Goal: Task Accomplishment & Management: Manage account settings

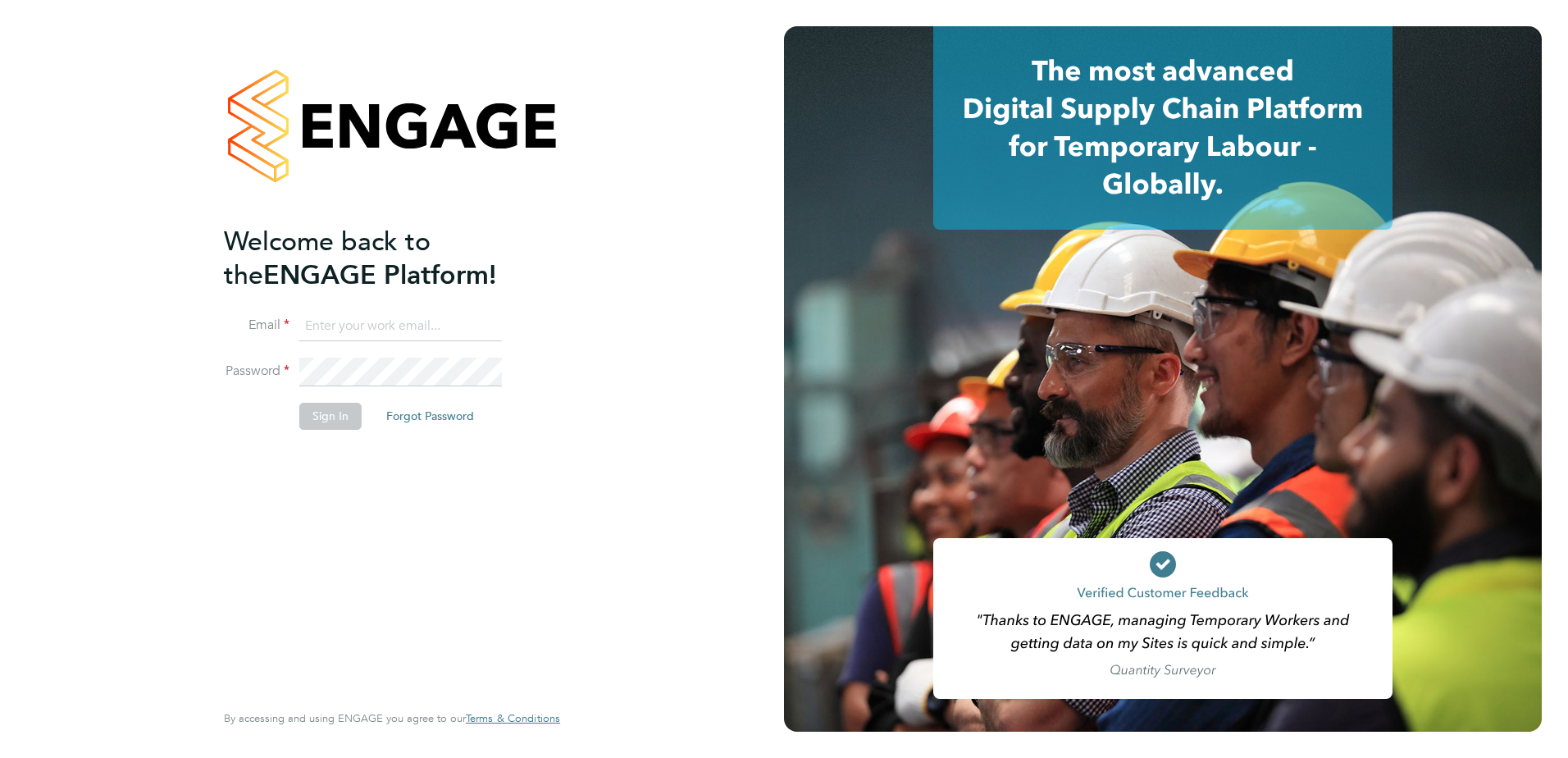
type input "julie.tante@apleona.com"
click at [321, 413] on button "Sign In" at bounding box center [330, 416] width 63 height 27
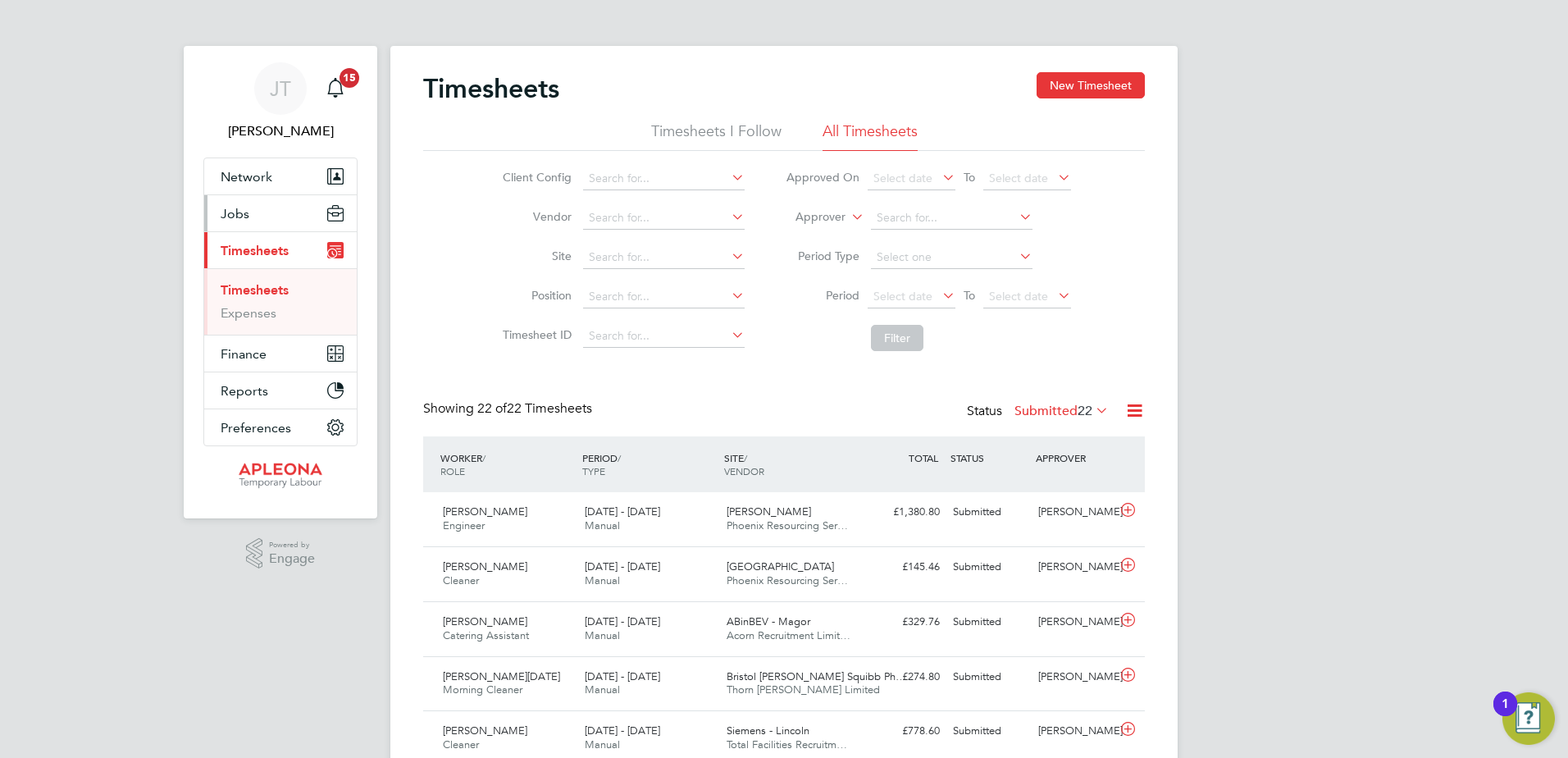
click at [249, 211] on button "Jobs" at bounding box center [280, 214] width 153 height 36
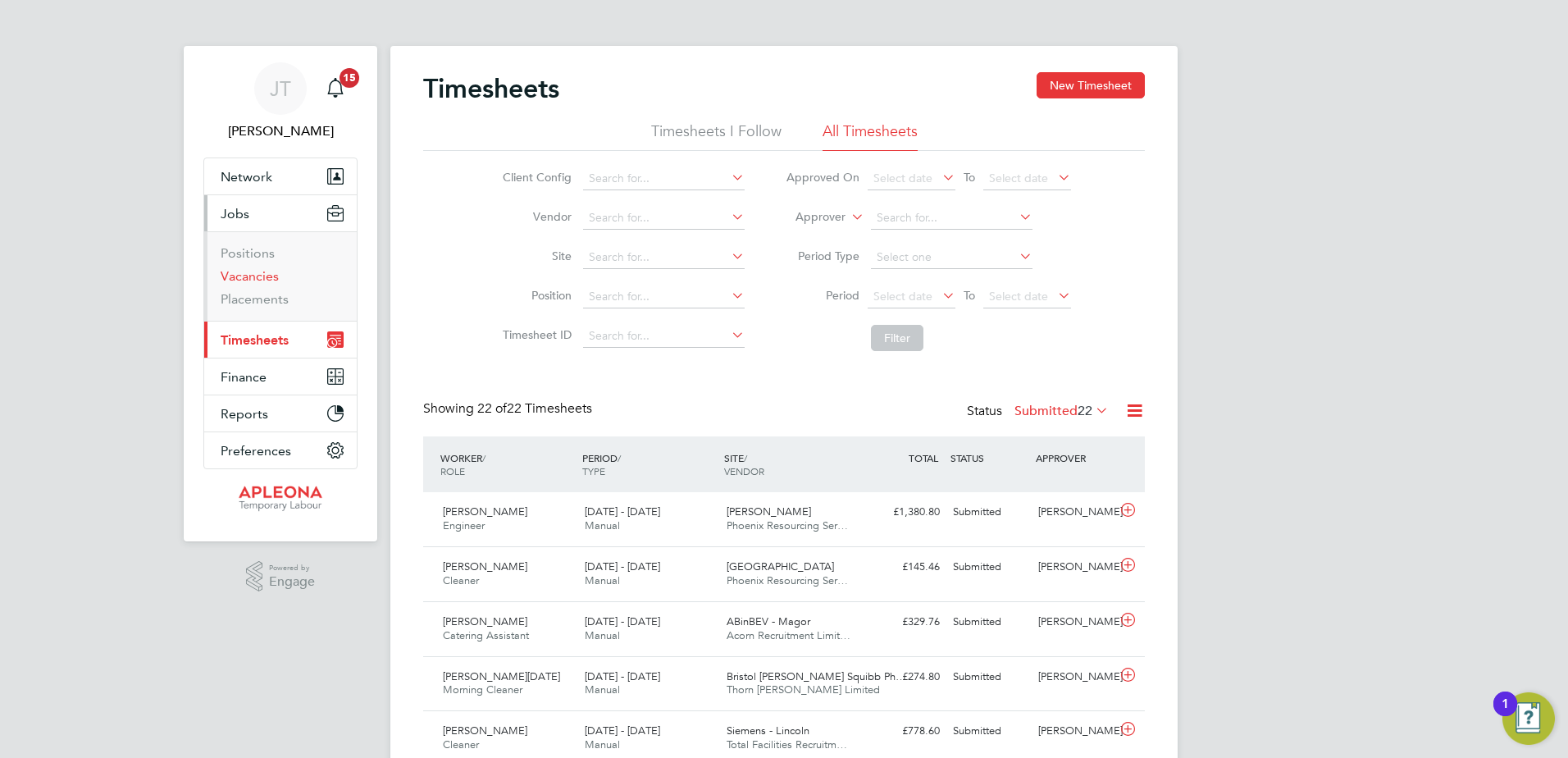
click at [255, 276] on link "Vacancies" at bounding box center [249, 276] width 58 height 15
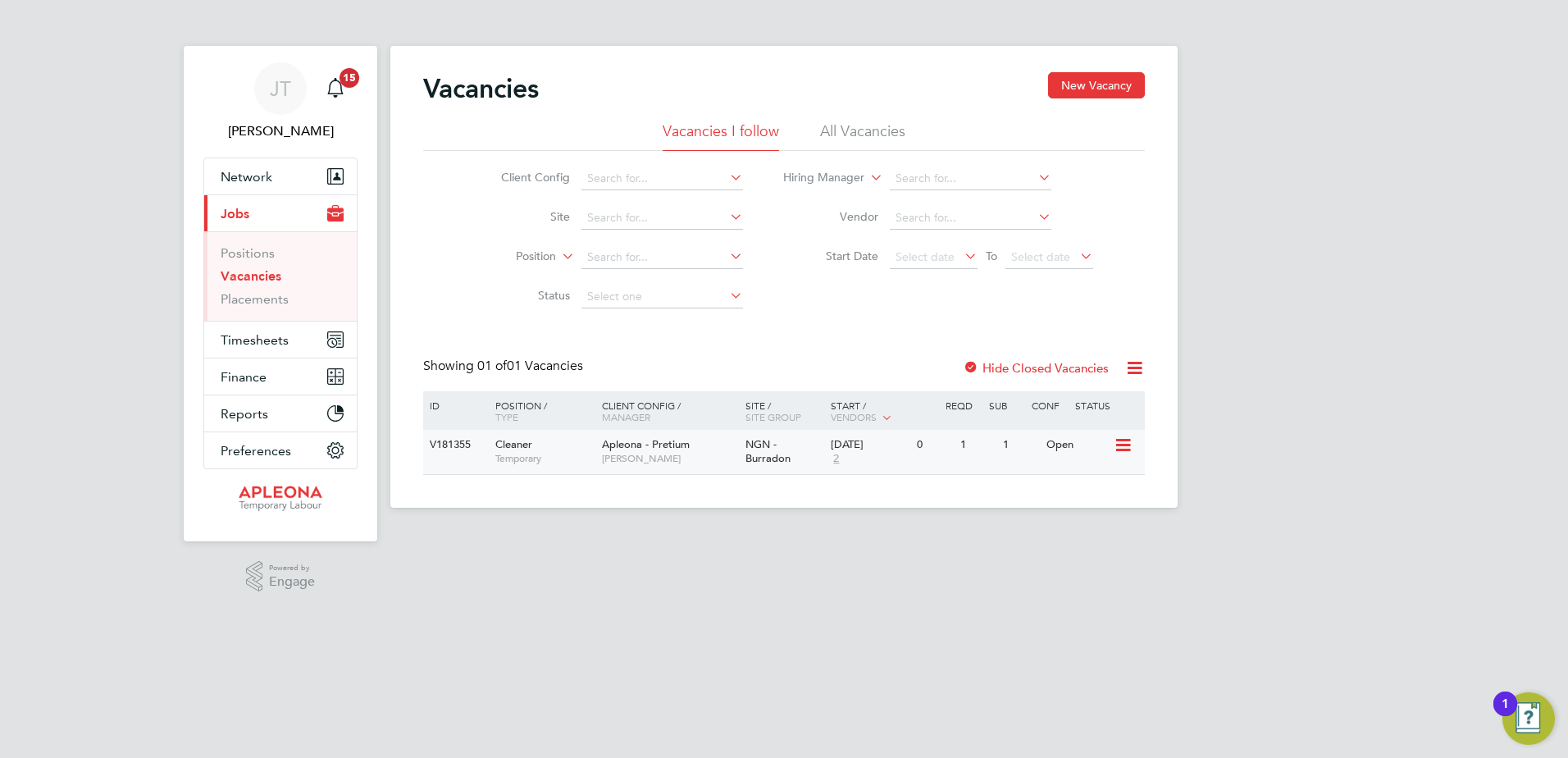
click at [762, 444] on span "NGN - Burradon" at bounding box center [768, 451] width 45 height 28
click at [343, 75] on span "15" at bounding box center [349, 77] width 20 height 20
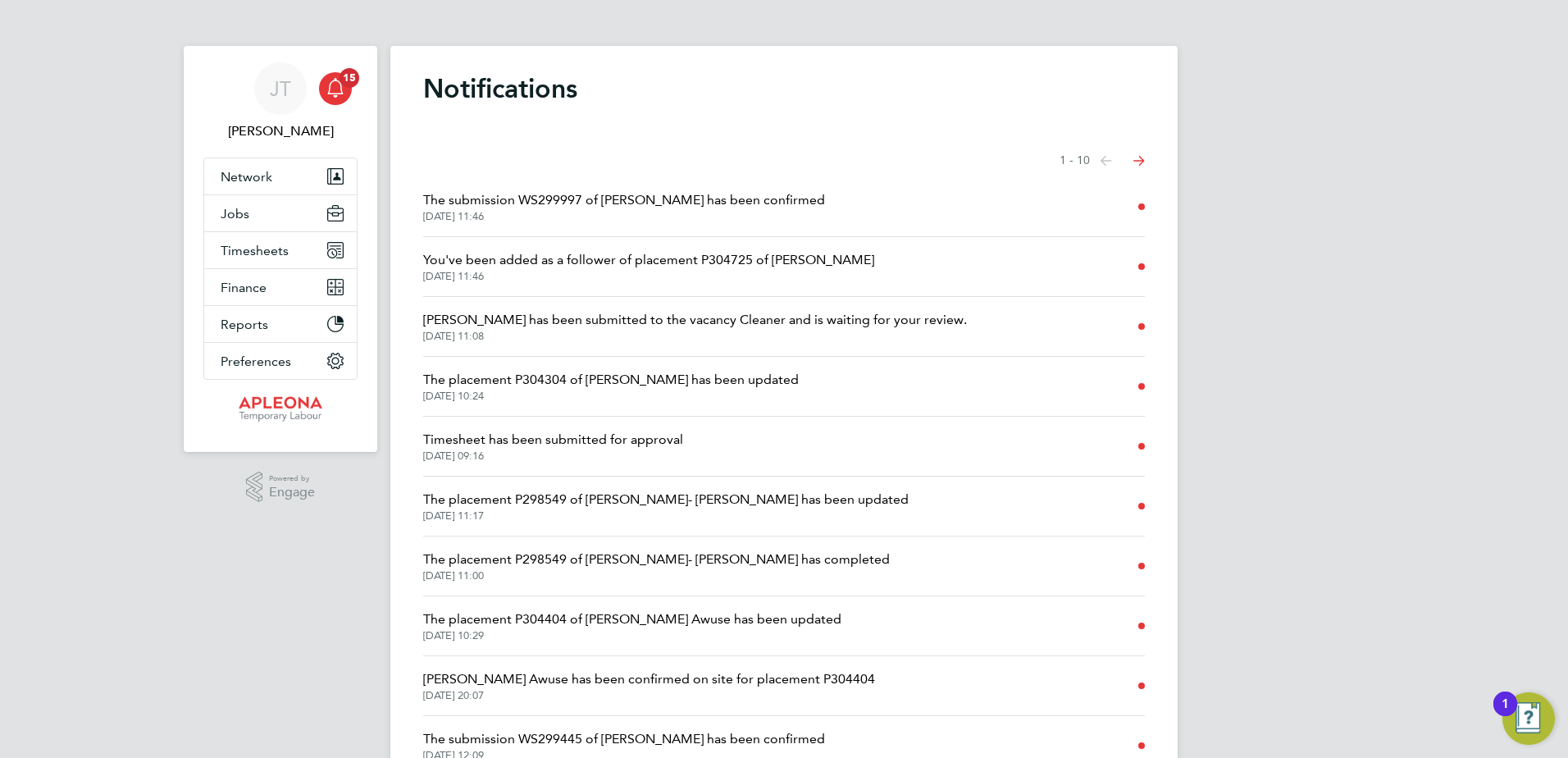
click at [1141, 162] on icon "Select page of notifications list" at bounding box center [1138, 161] width 11 height 10
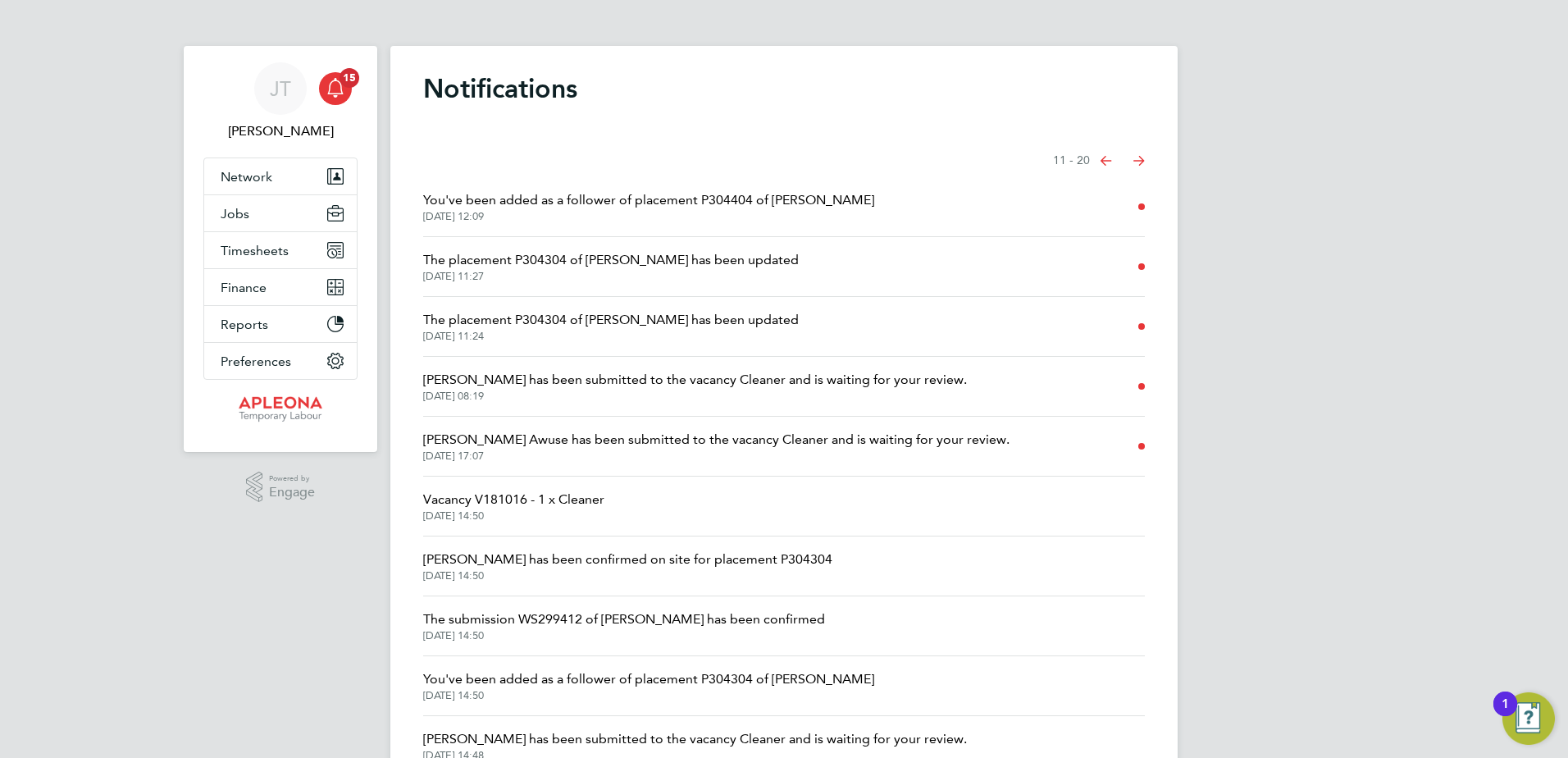
click at [1101, 159] on icon "Select page of notifications list" at bounding box center [1106, 160] width 11 height 9
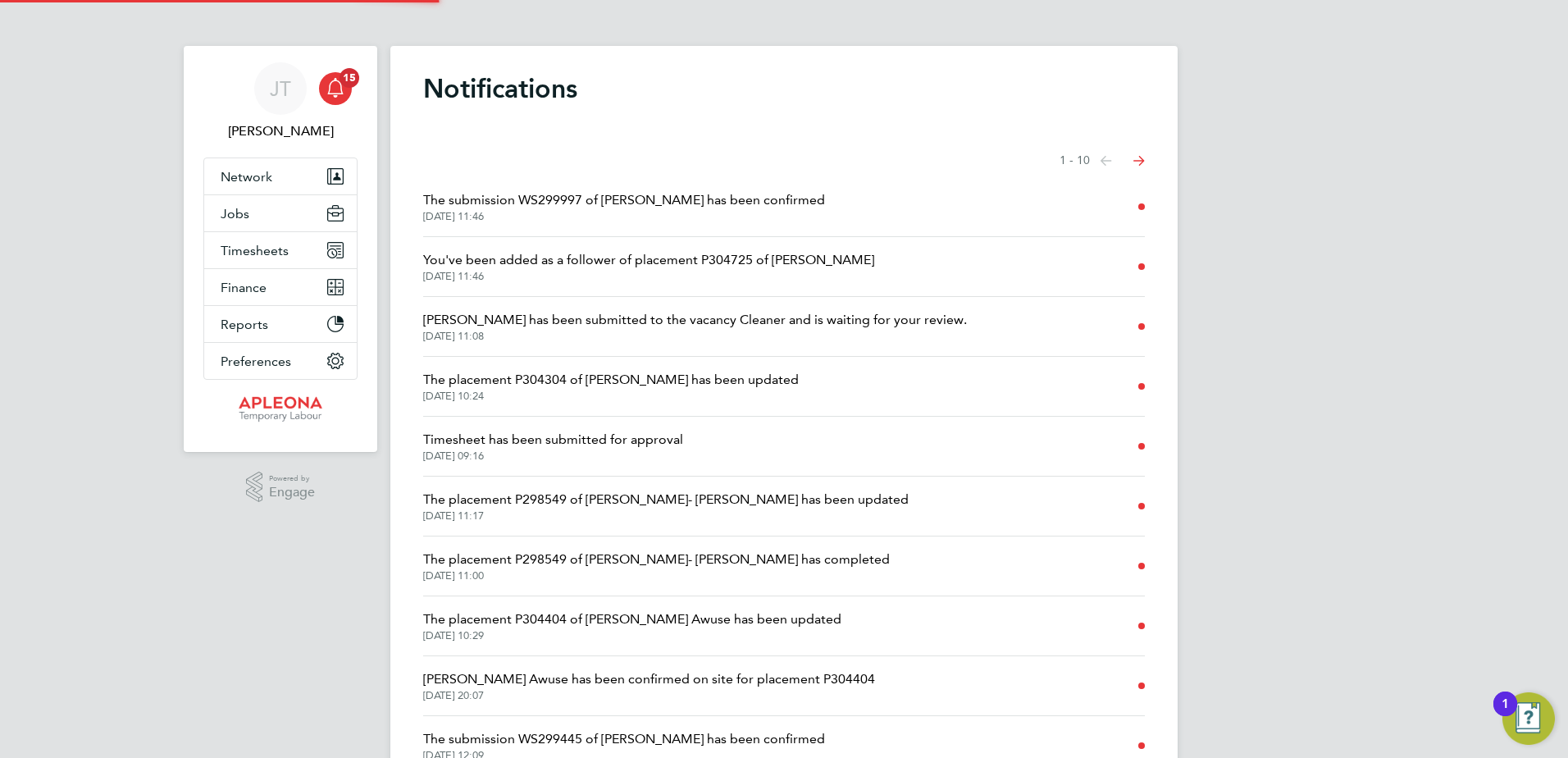
click at [1137, 162] on icon "Select page of notifications list" at bounding box center [1138, 161] width 11 height 10
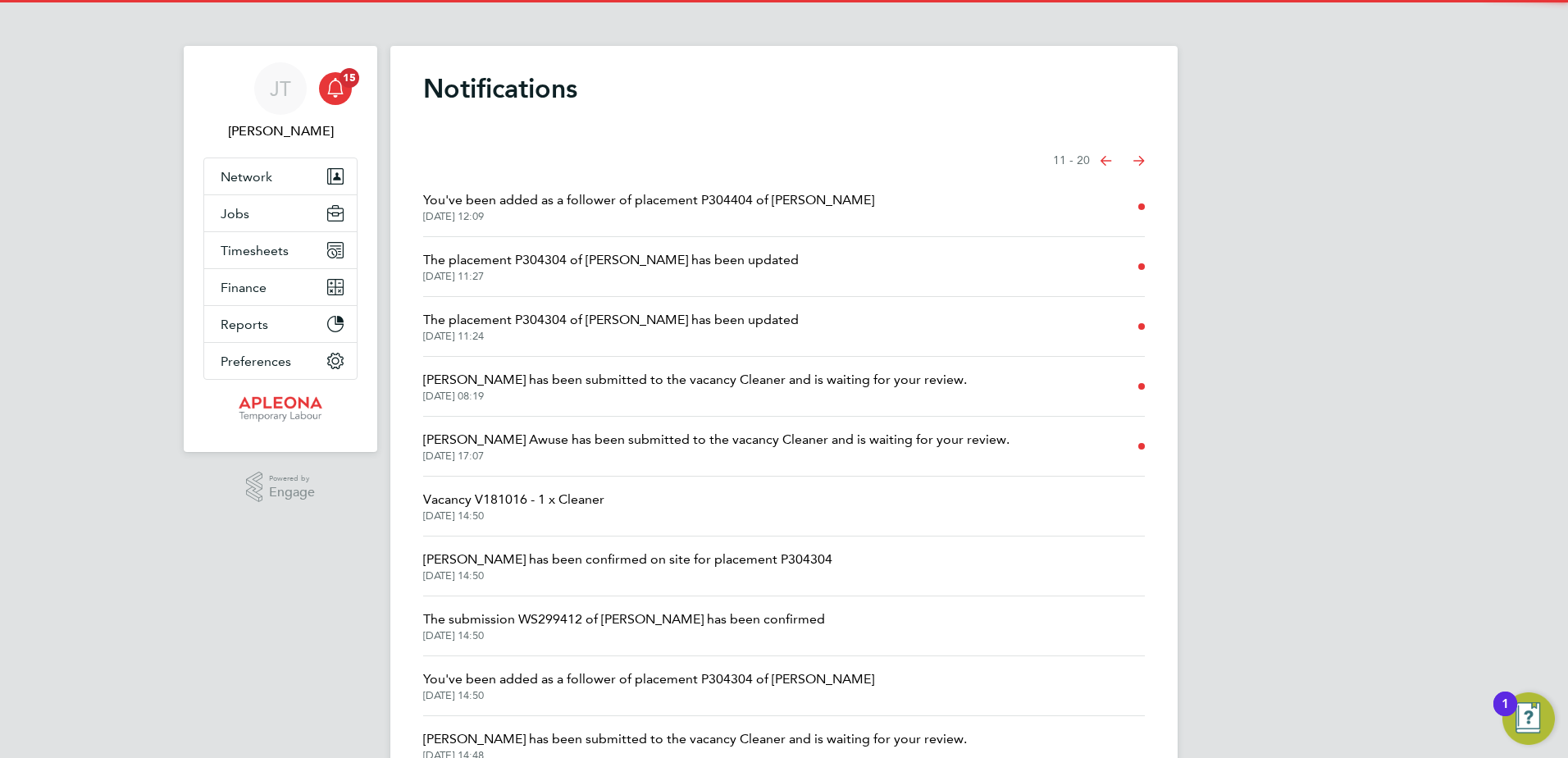
click at [1108, 165] on icon "Select page of notifications list" at bounding box center [1106, 160] width 11 height 9
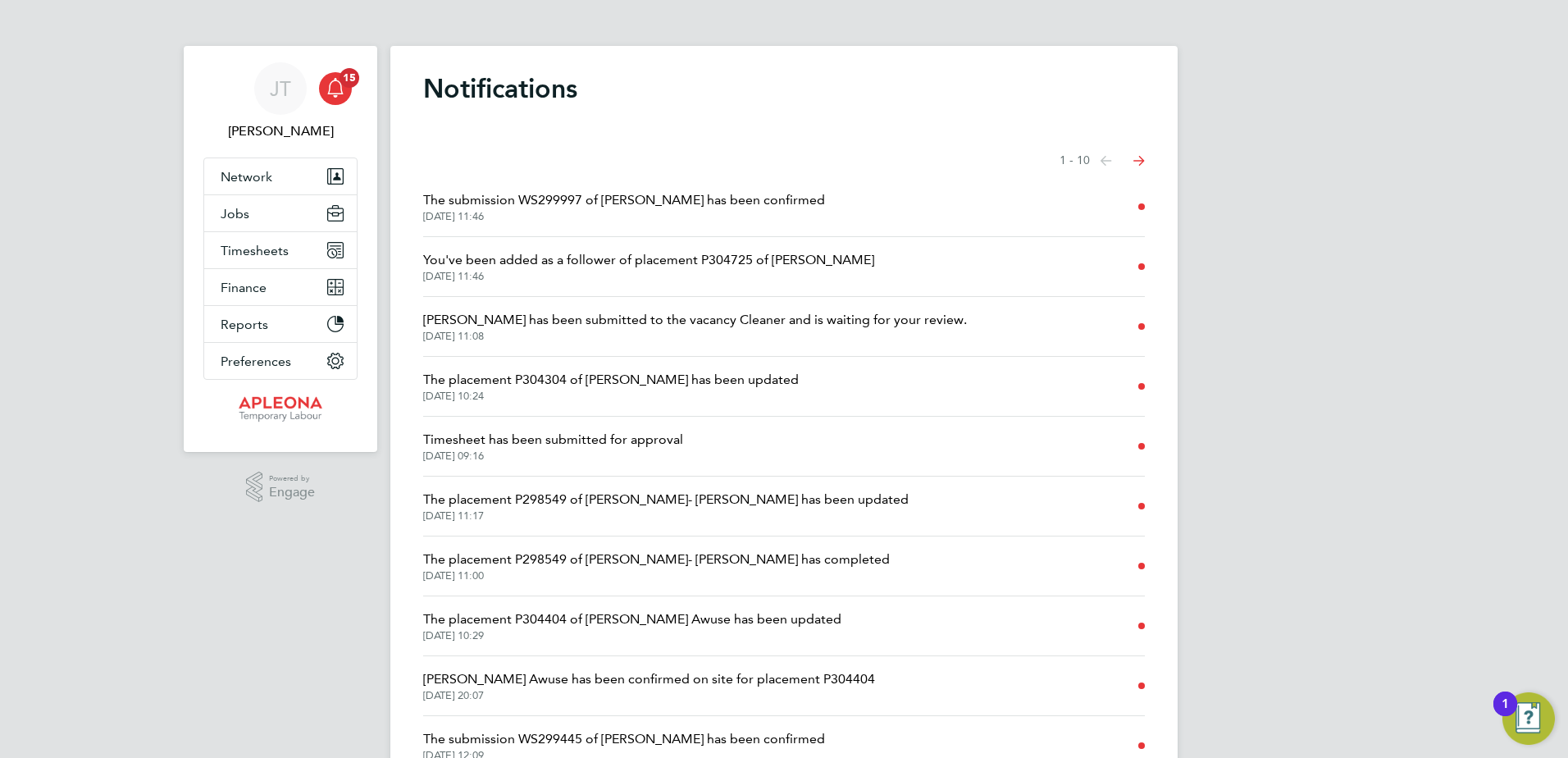
click at [1138, 161] on icon "Select page of notifications list" at bounding box center [1138, 161] width 11 height 10
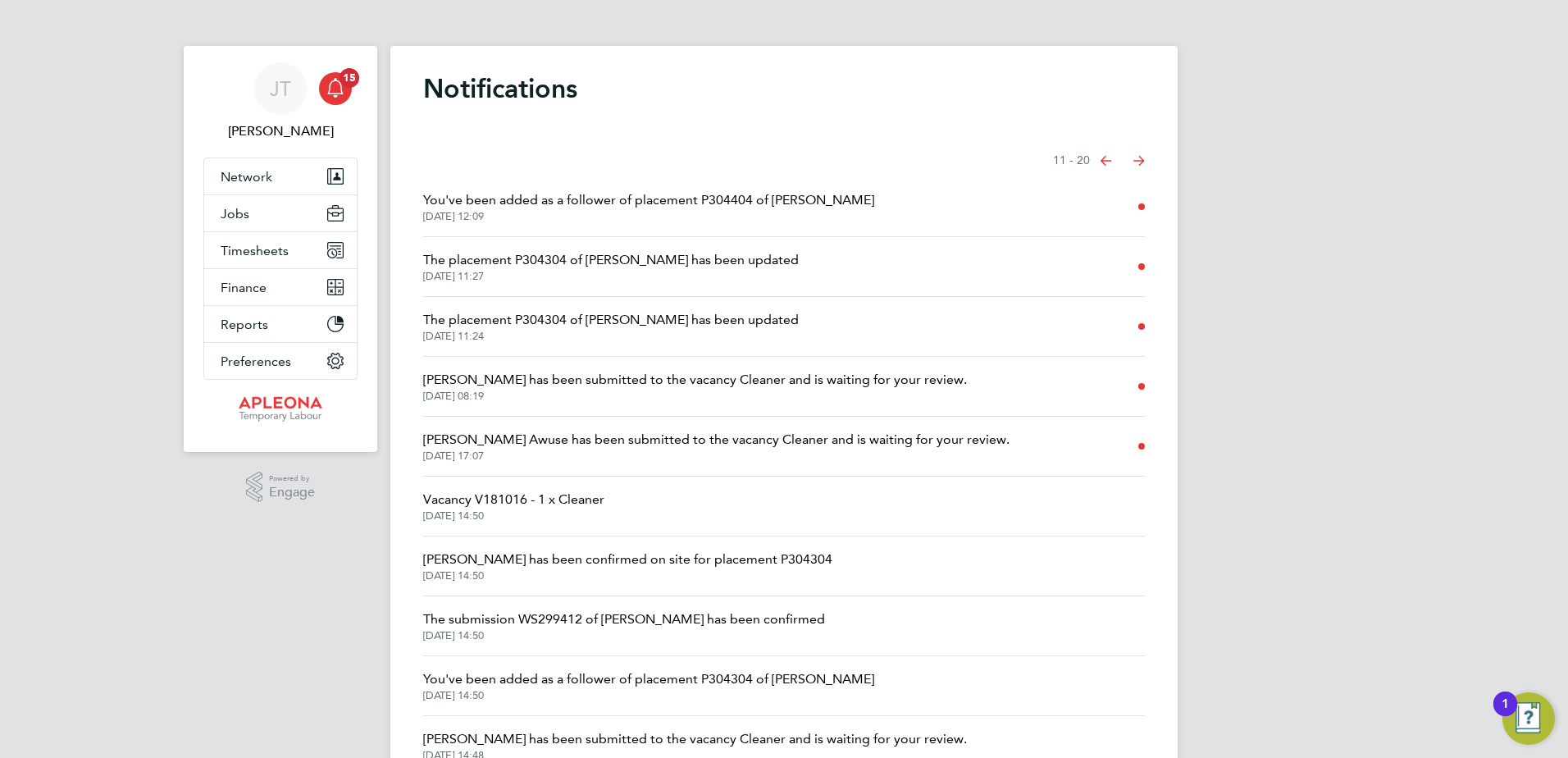
click at [1108, 163] on icon "Select page of notifications list" at bounding box center [1106, 160] width 11 height 9
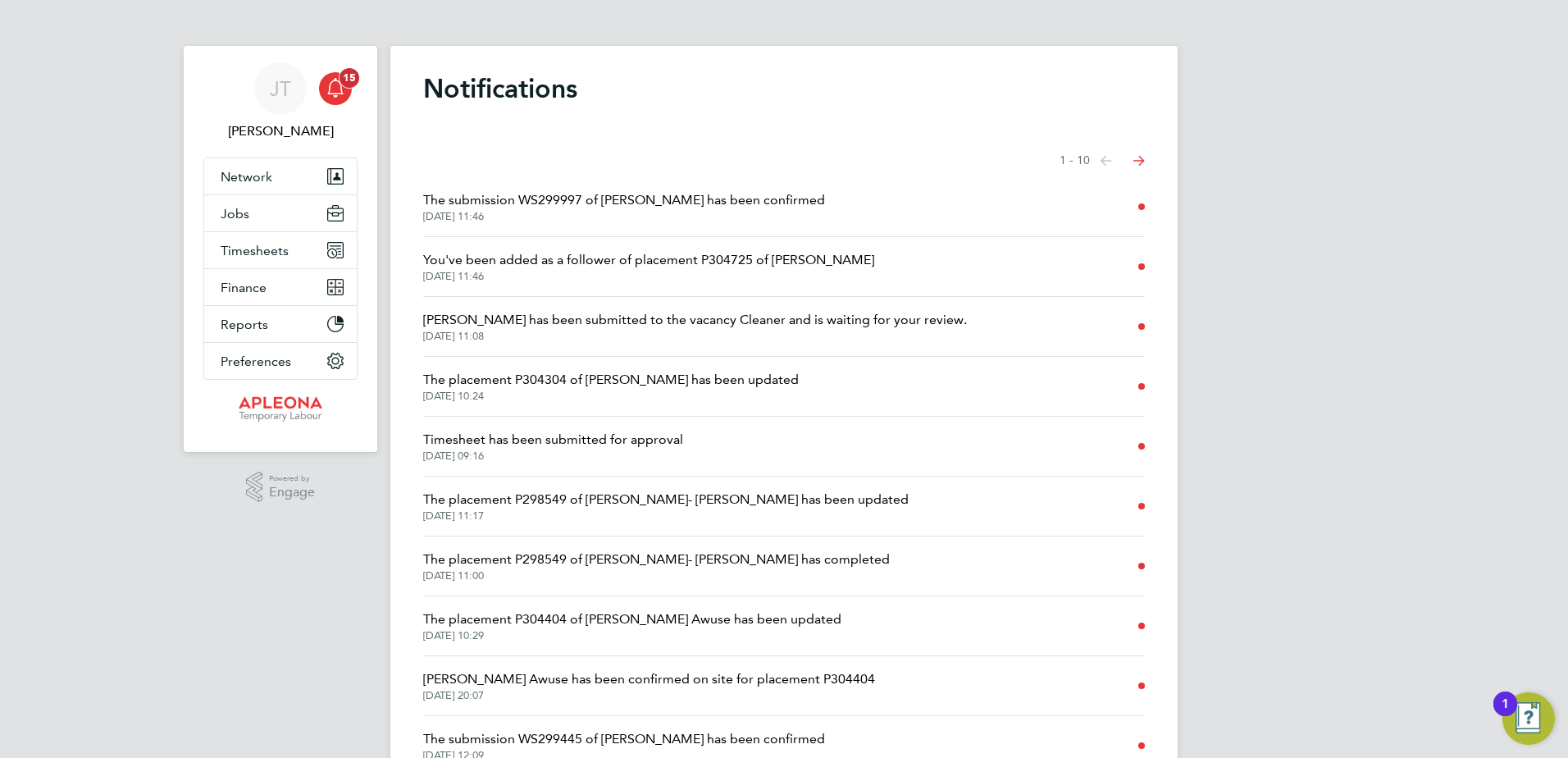
click at [342, 82] on span "15" at bounding box center [349, 77] width 20 height 20
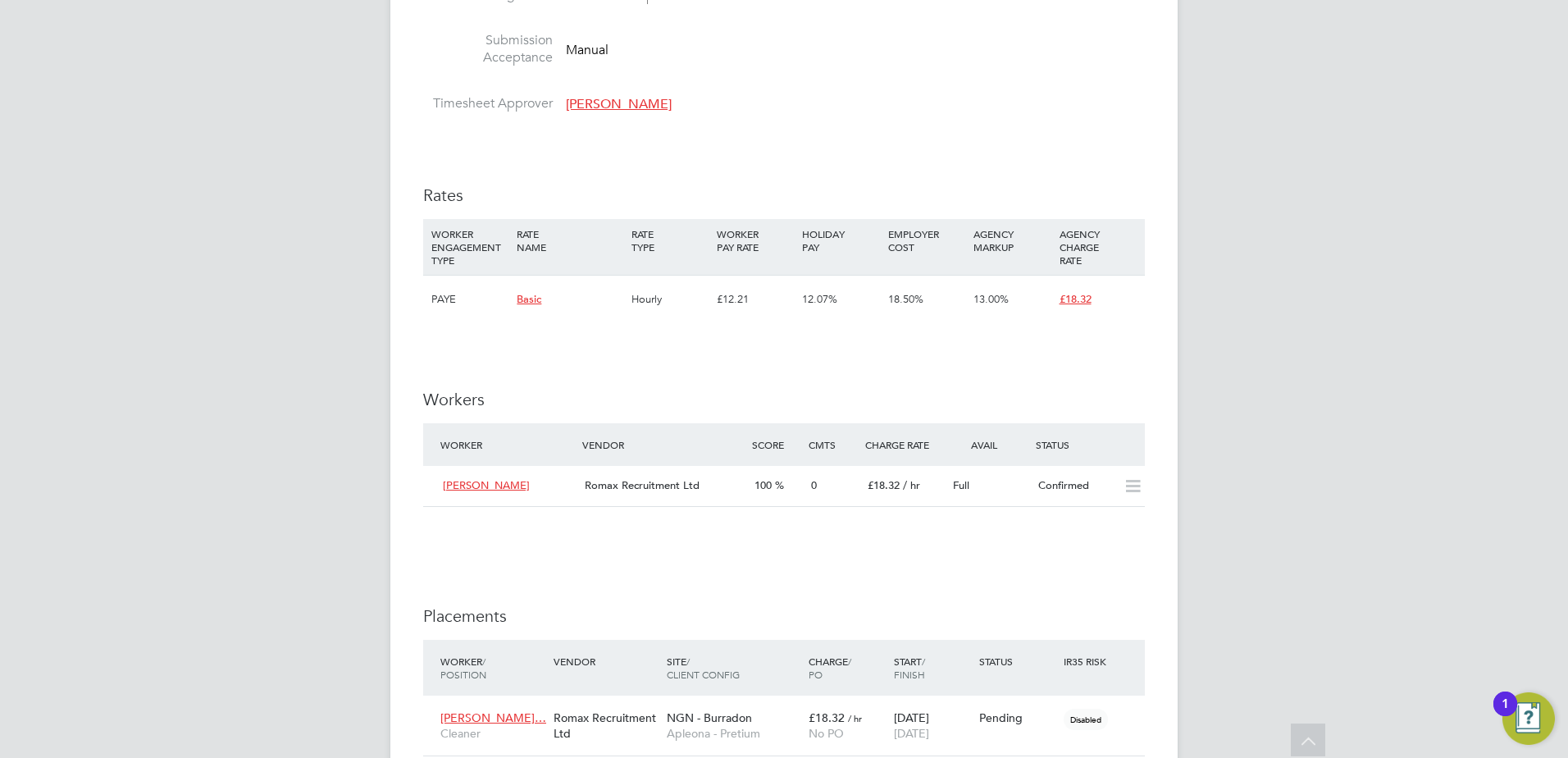
scroll to position [1313, 0]
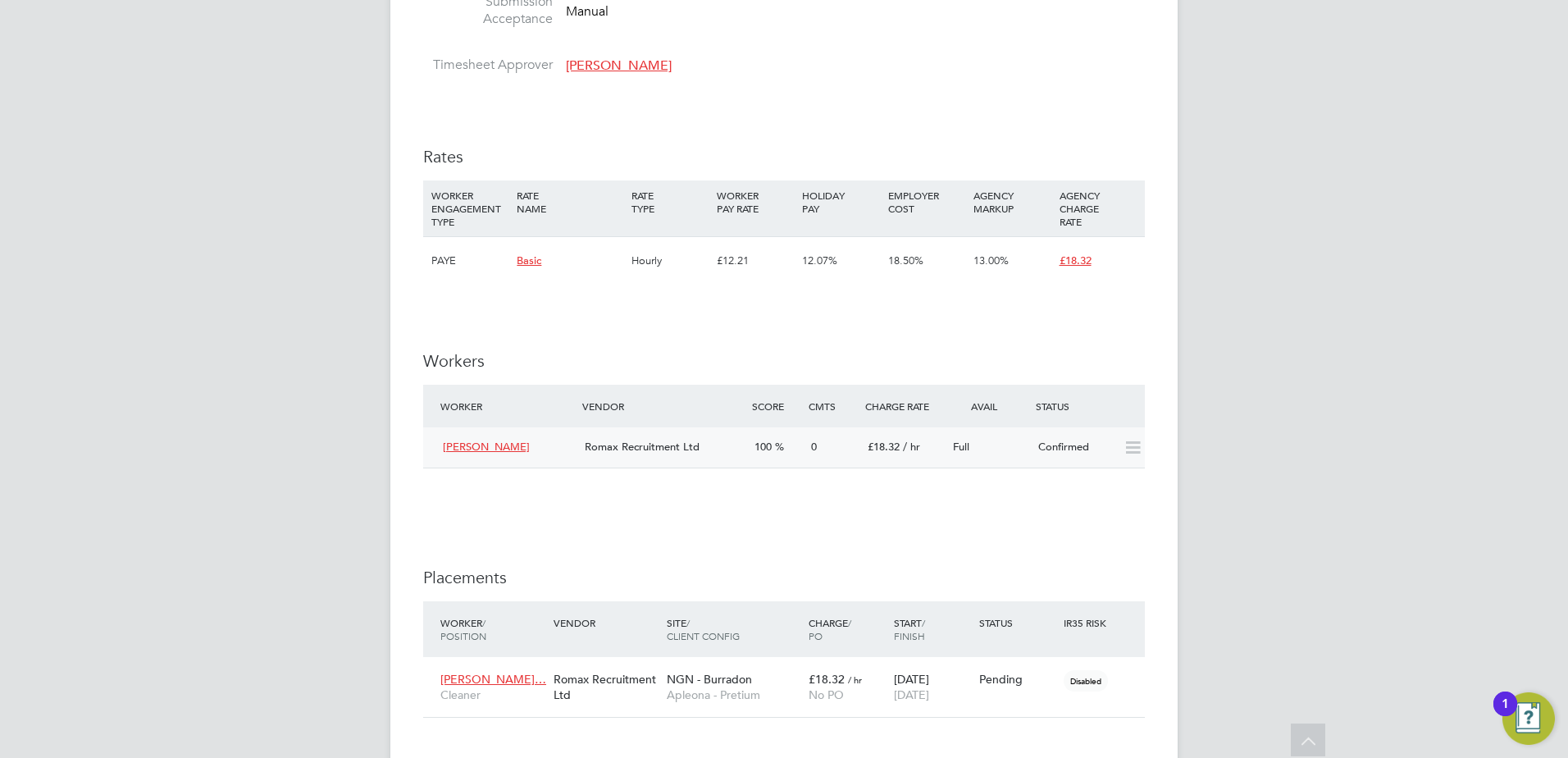
click at [1077, 445] on div "Confirmed" at bounding box center [1074, 448] width 85 height 27
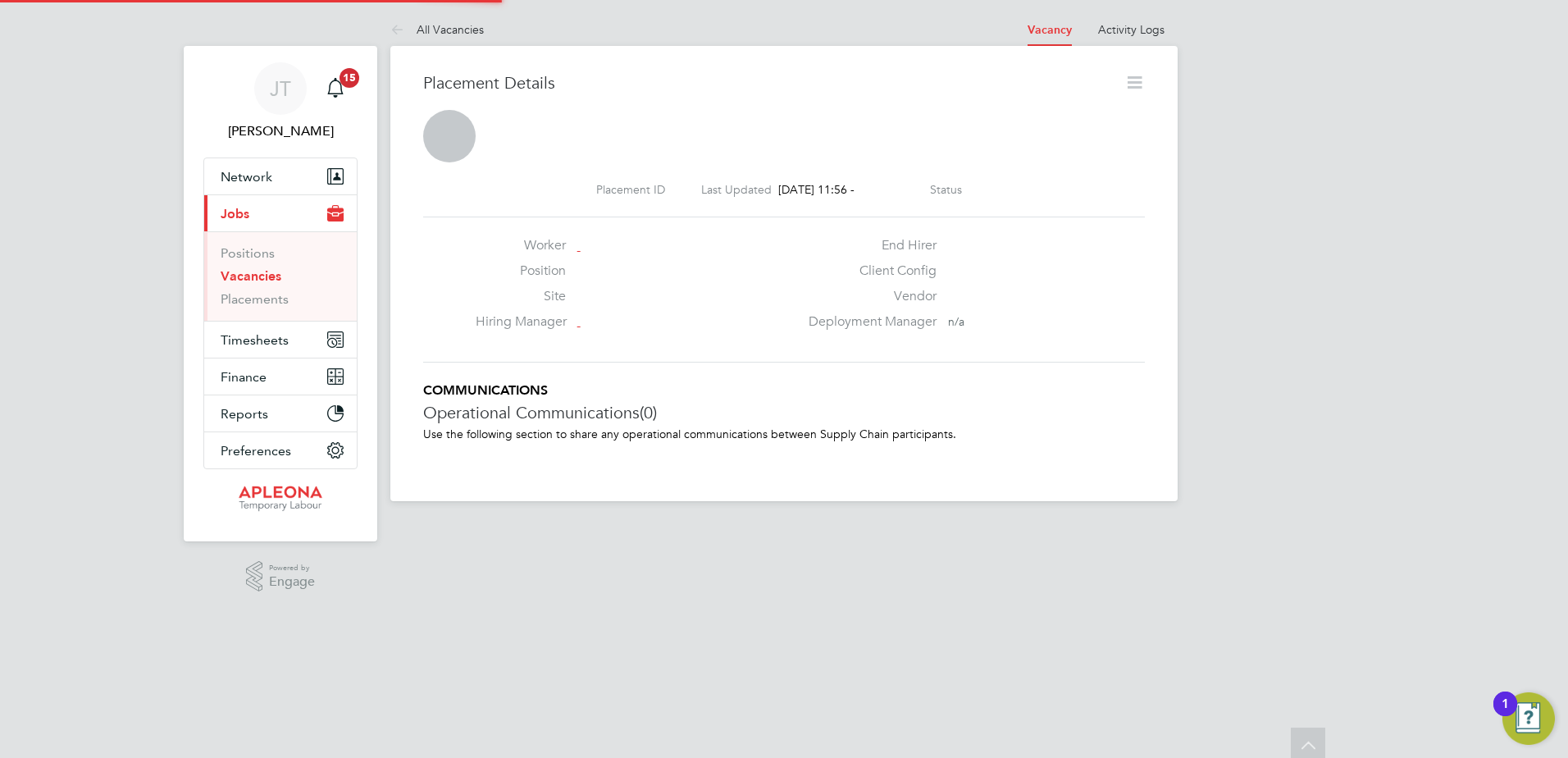
scroll to position [9, 9]
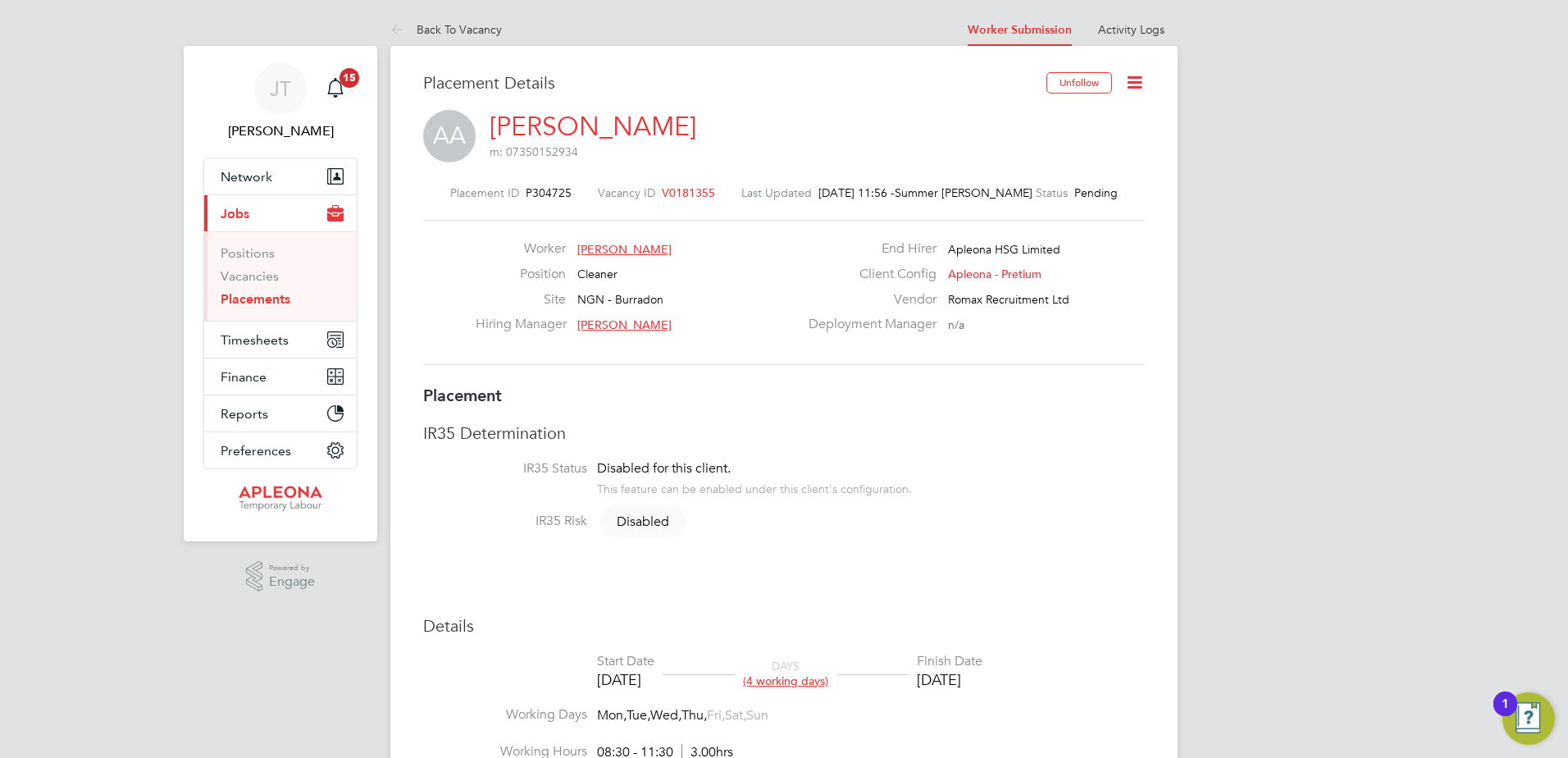
click at [1132, 83] on icon at bounding box center [1135, 82] width 21 height 21
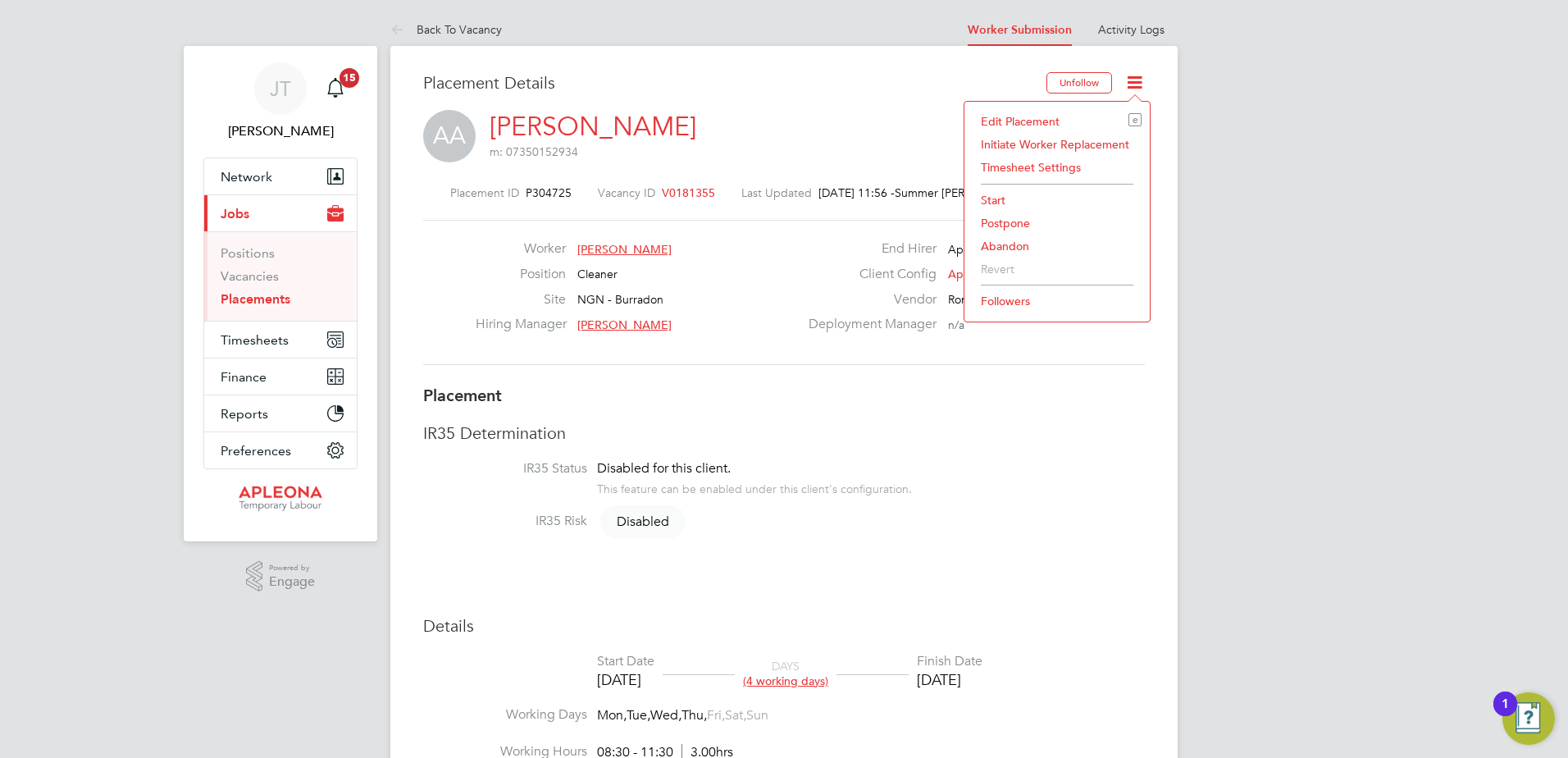
click at [1008, 241] on li "Abandon" at bounding box center [1057, 246] width 169 height 23
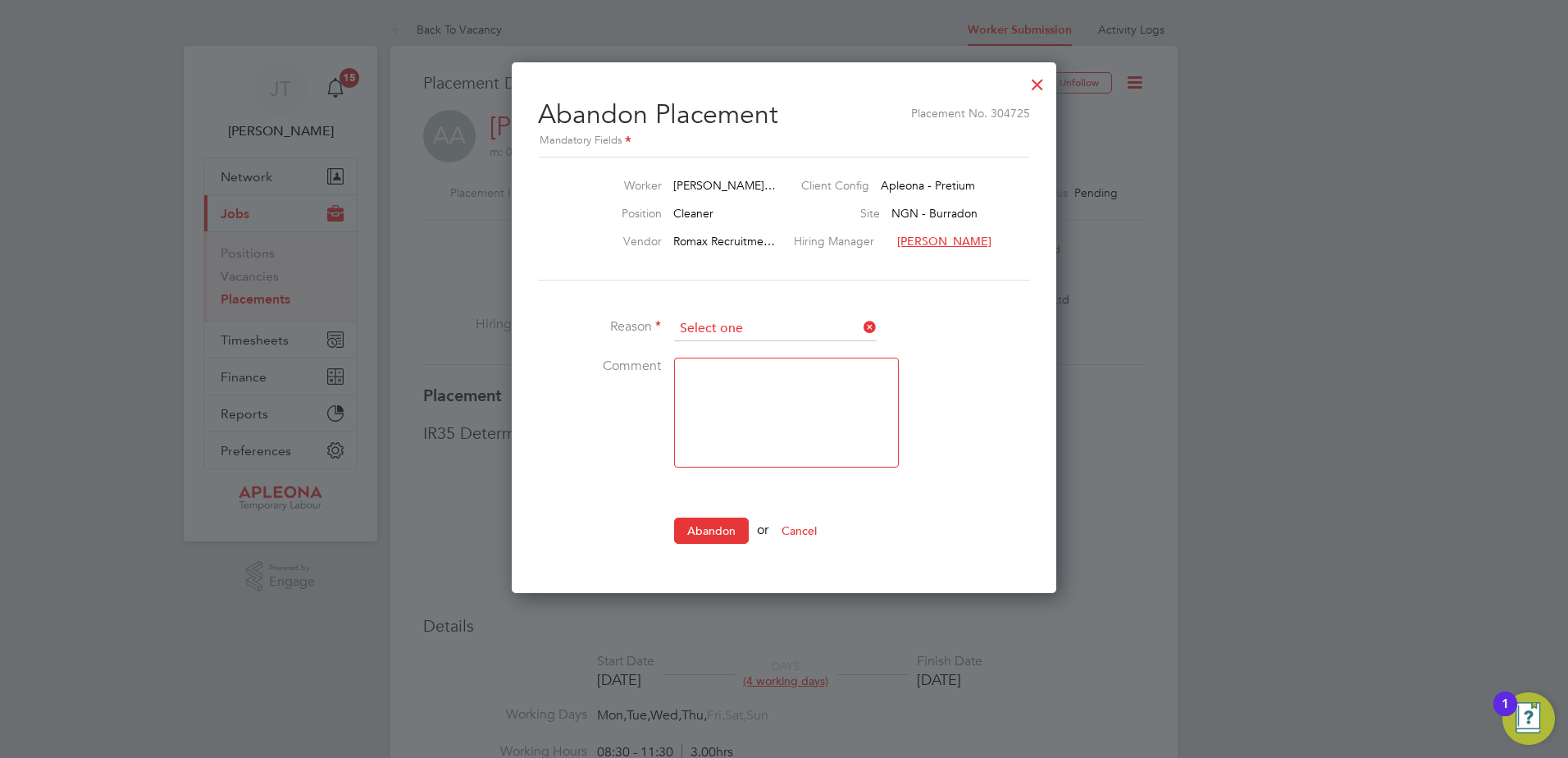
click at [746, 322] on input at bounding box center [775, 328] width 202 height 25
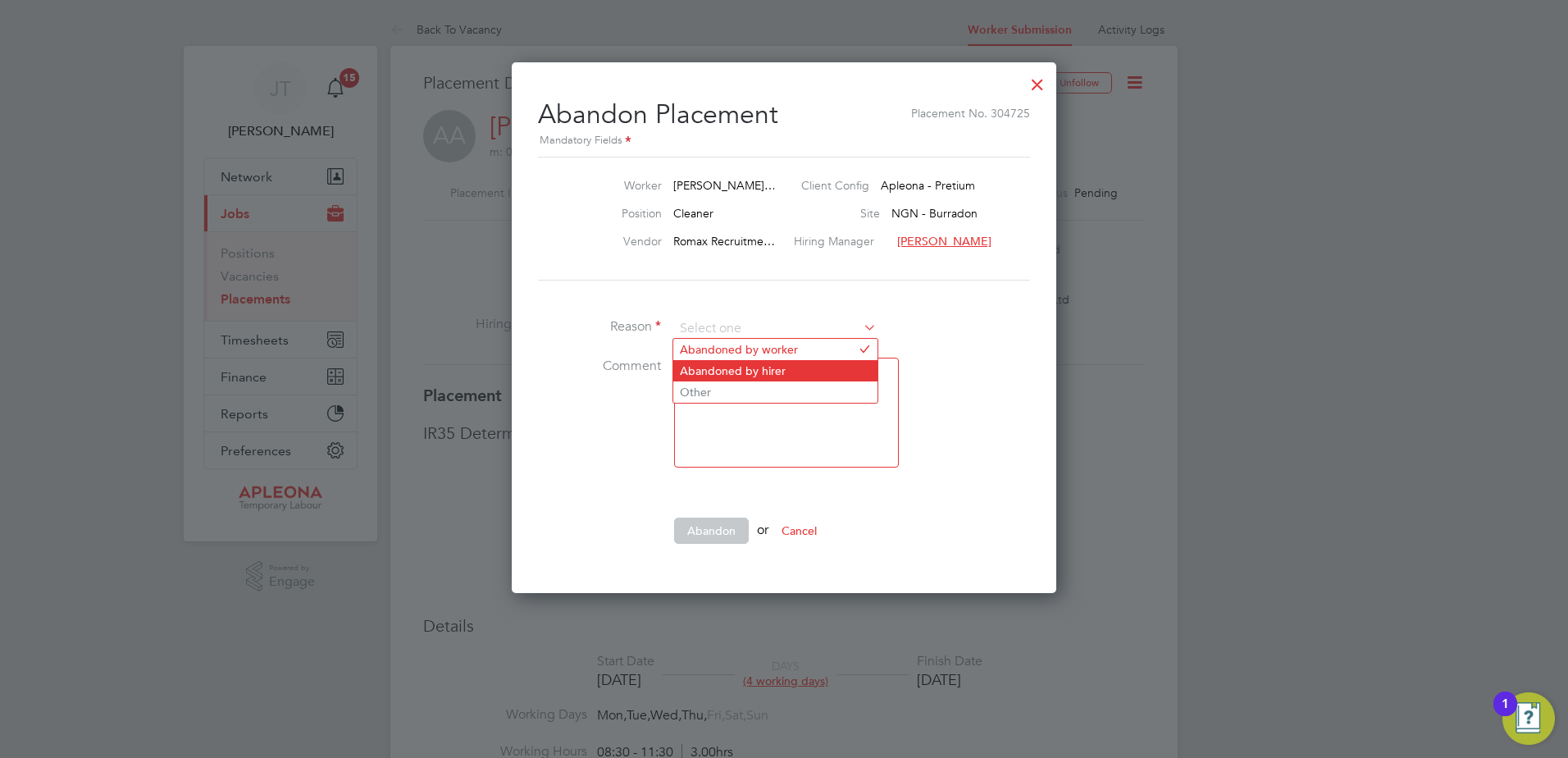
click at [743, 371] on li "Abandoned by hirer" at bounding box center [775, 370] width 204 height 21
type input "Abandoned by hirer"
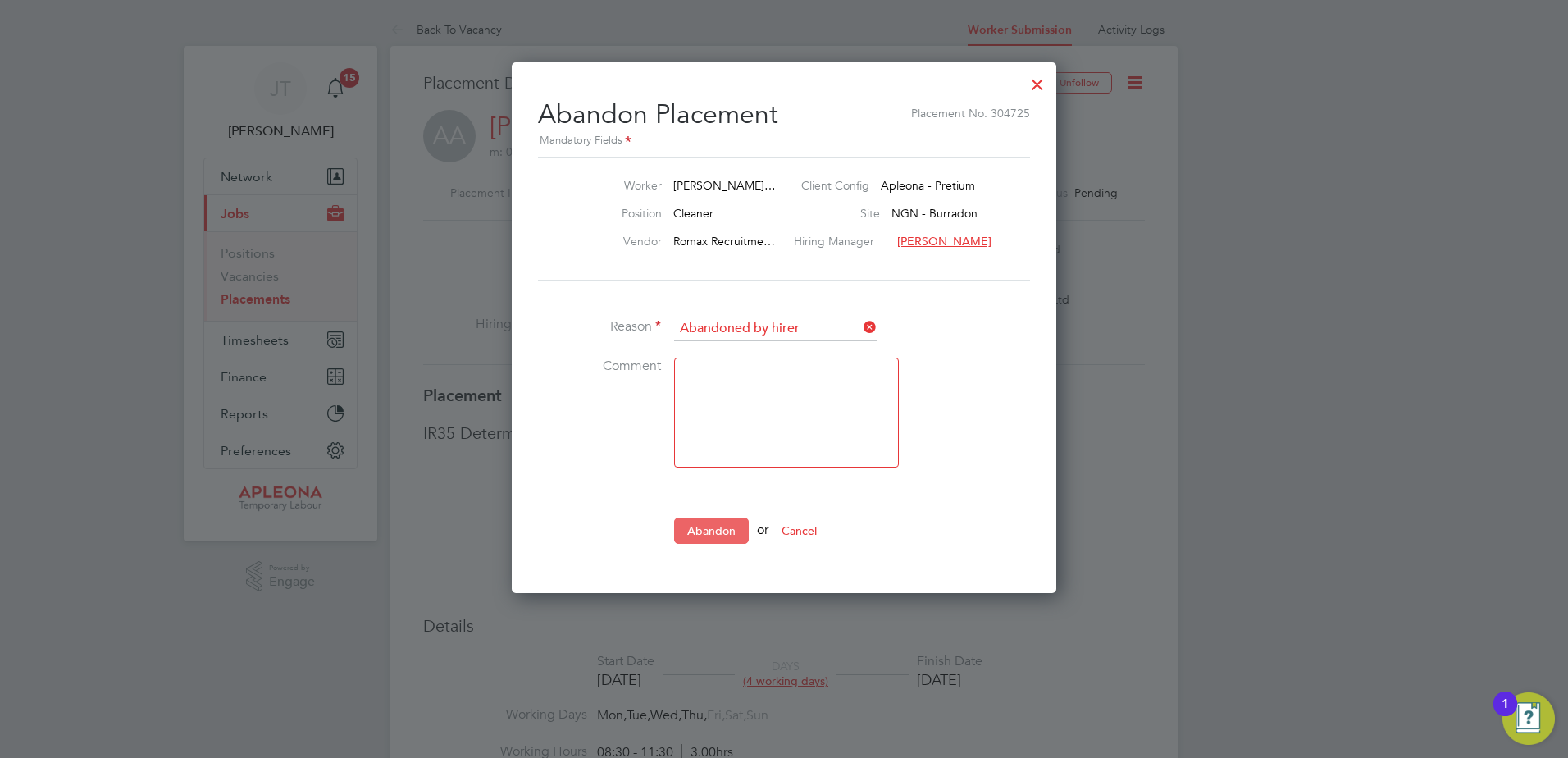
click at [714, 528] on button "Abandon" at bounding box center [711, 531] width 75 height 27
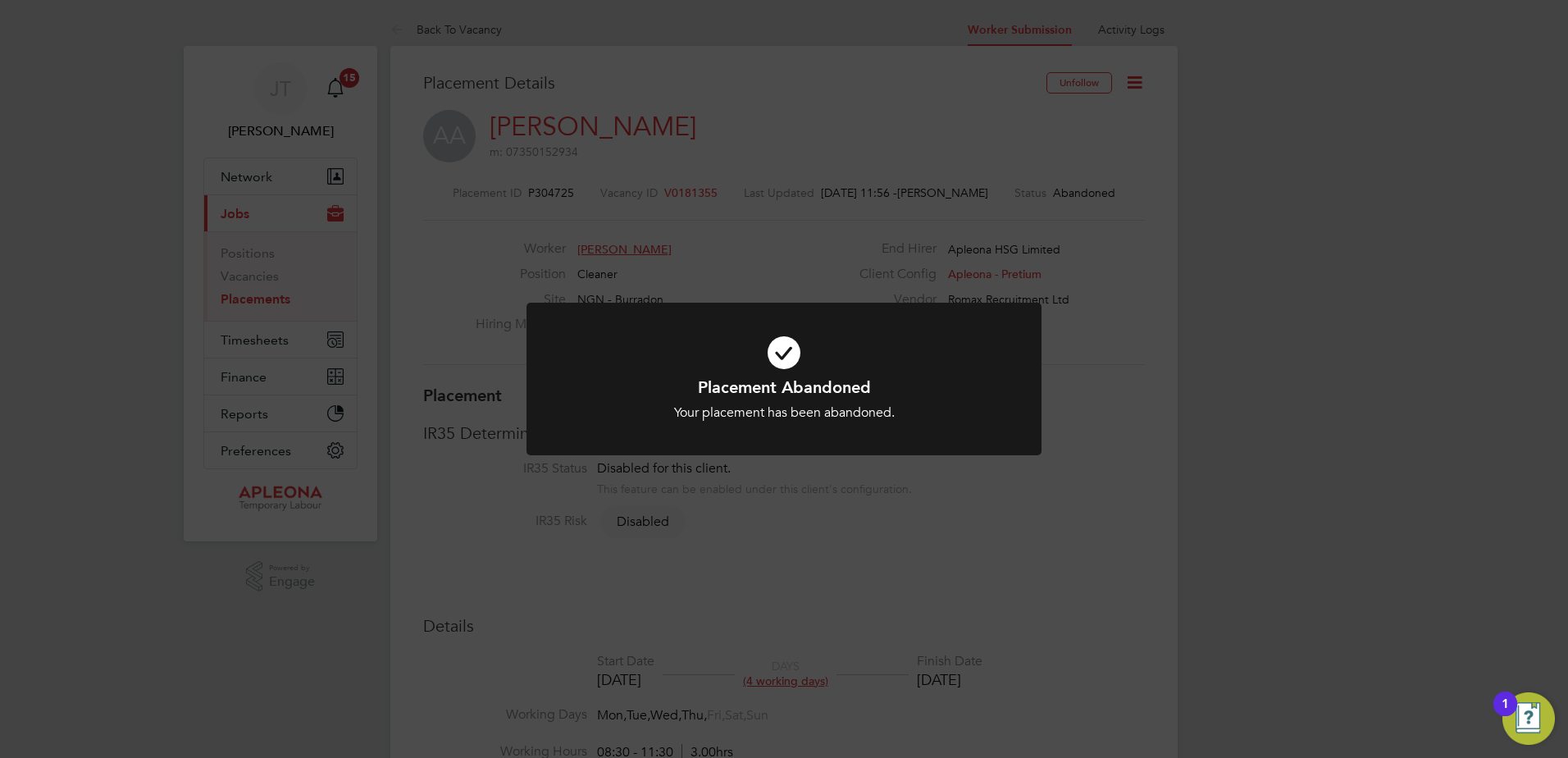
click at [1206, 295] on div "Placement Abandoned Your placement has been abandoned. Cancel Okay" at bounding box center [784, 379] width 1568 height 758
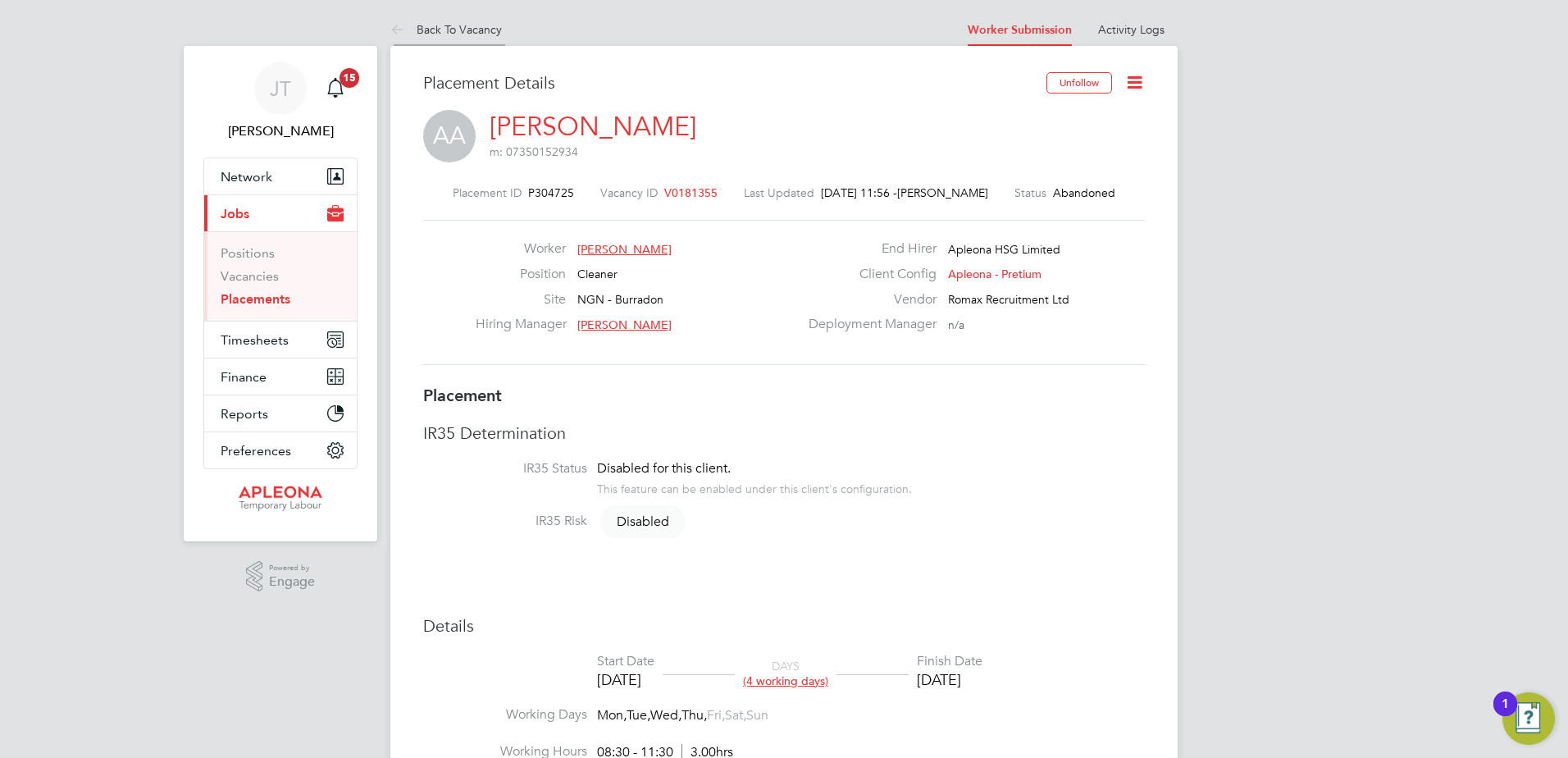
click at [449, 27] on link "Back To Vacancy" at bounding box center [446, 29] width 111 height 15
